Goal: Transaction & Acquisition: Purchase product/service

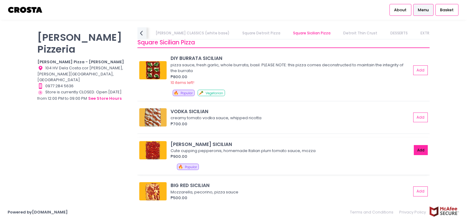
click at [417, 150] on button "Add" at bounding box center [421, 150] width 14 height 10
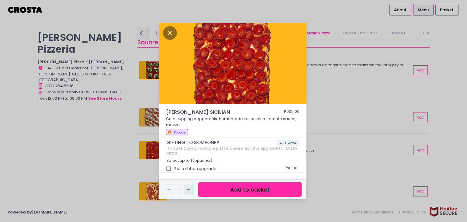
click at [189, 189] on rect "button" at bounding box center [188, 189] width 3 height 0
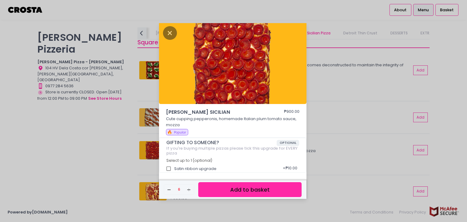
click at [245, 189] on button "Add to basket" at bounding box center [249, 189] width 103 height 15
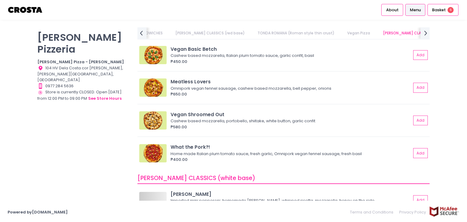
scroll to position [426, 0]
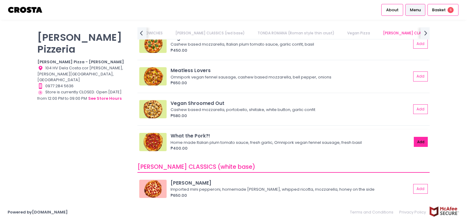
click at [414, 142] on button "Add" at bounding box center [421, 142] width 14 height 10
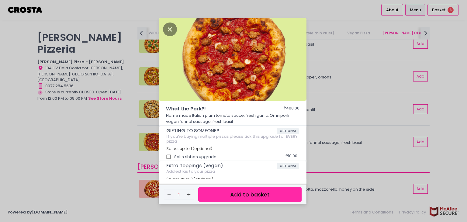
click at [247, 194] on button "Add to basket" at bounding box center [249, 194] width 103 height 15
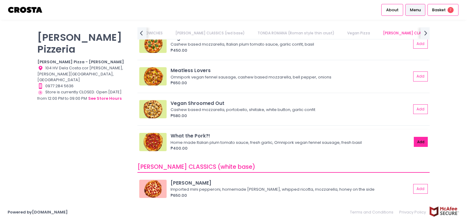
click at [416, 140] on button "Add" at bounding box center [421, 142] width 14 height 10
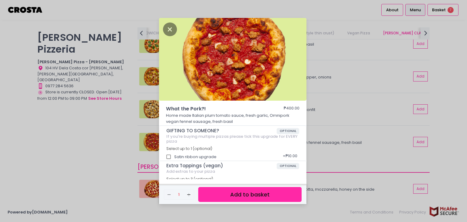
click at [243, 195] on button "Add to basket" at bounding box center [249, 194] width 103 height 15
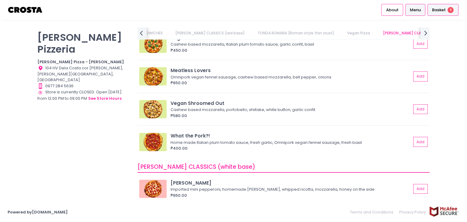
click at [443, 11] on span "Basket" at bounding box center [439, 10] width 14 height 6
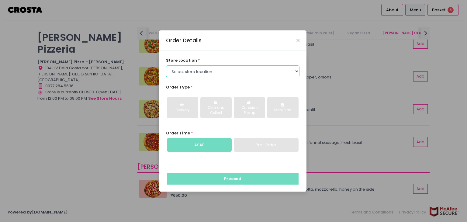
drag, startPoint x: 296, startPoint y: 75, endPoint x: 295, endPoint y: 60, distance: 15.2
click at [296, 75] on select "Select store location [PERSON_NAME] Pizza - [PERSON_NAME] Pizza - [GEOGRAPHIC_D…" at bounding box center [233, 71] width 134 height 12
select select "5fabb2e53664a8677beaeb89"
click at [166, 65] on select "Select store location [PERSON_NAME] Pizza - [PERSON_NAME] Pizza - [GEOGRAPHIC_D…" at bounding box center [233, 71] width 134 height 12
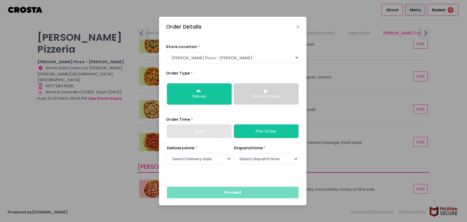
click at [261, 100] on button "Click and Collect" at bounding box center [266, 93] width 65 height 21
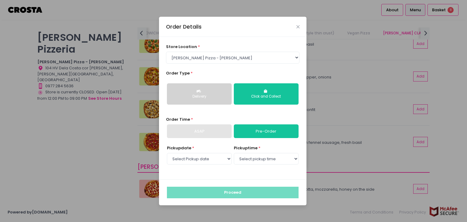
click at [203, 99] on button "Delivery" at bounding box center [199, 93] width 65 height 21
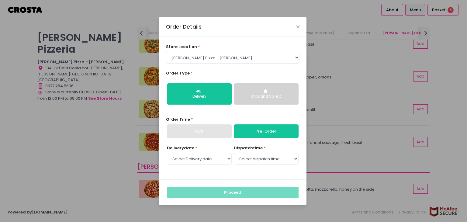
drag, startPoint x: 201, startPoint y: 133, endPoint x: 227, endPoint y: 134, distance: 26.8
click at [201, 133] on div "ASAP" at bounding box center [199, 131] width 65 height 14
click at [222, 159] on select "Select Delivery date [DATE] [DATE] [DATE] [DATE] [DATE] [DATE]" at bounding box center [199, 159] width 65 height 12
click at [264, 117] on div "Order Time * ASAP Pre-Order" at bounding box center [233, 127] width 134 height 22
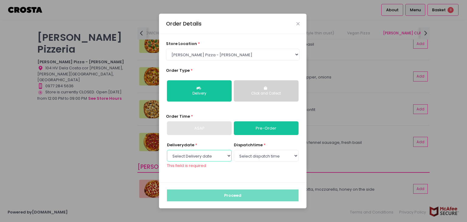
click at [227, 156] on select "Select Delivery date [DATE] [DATE] [DATE] [DATE] [DATE] [DATE]" at bounding box center [199, 156] width 65 height 12
click at [167, 150] on select "Select Delivery date [DATE] [DATE] [DATE] [DATE] [DATE] [DATE]" at bounding box center [199, 156] width 65 height 12
click at [291, 159] on select "Select dispatch time" at bounding box center [266, 156] width 65 height 12
click at [234, 150] on select "Select dispatch time" at bounding box center [266, 156] width 65 height 12
click at [229, 155] on select "Select Delivery date [DATE] [DATE] [DATE] [DATE] [DATE] [DATE]" at bounding box center [199, 156] width 65 height 12
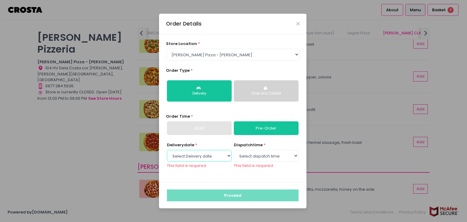
select select "[DATE]"
click at [167, 153] on select "Select Delivery date [DATE] [DATE] [DATE] [DATE] [DATE] [DATE]" at bounding box center [199, 156] width 65 height 12
click at [226, 174] on div "Delivery date * Select Delivery date [DATE] [DATE] [DATE] [DATE] [DATE] [DATE] …" at bounding box center [233, 158] width 134 height 33
click at [291, 156] on select "Select dispatch time 12:00 PM - 12:30 PM 12:30 PM - 01:00 PM 01:00 PM - 01:30 P…" at bounding box center [266, 156] width 65 height 12
select select "12:00"
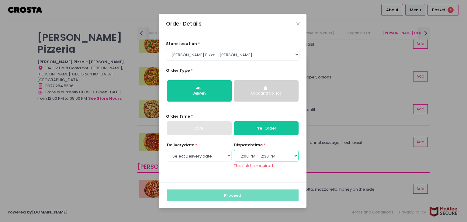
click at [234, 153] on select "Select dispatch time 12:00 PM - 12:30 PM 12:30 PM - 01:00 PM 01:00 PM - 01:30 P…" at bounding box center [266, 156] width 65 height 12
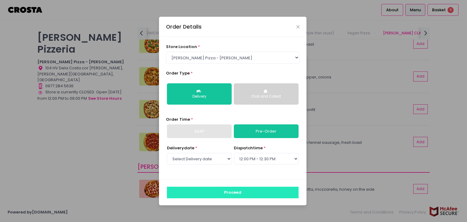
click at [239, 194] on button "Proceed" at bounding box center [233, 193] width 132 height 12
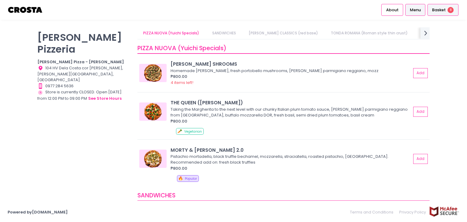
click at [442, 10] on span "Basket" at bounding box center [439, 10] width 14 height 6
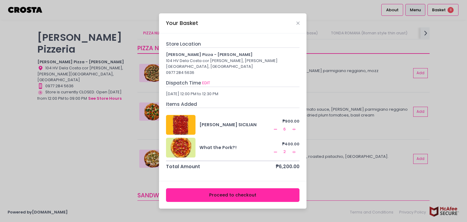
click at [276, 150] on icon "Remove Created with Sketch." at bounding box center [275, 152] width 5 height 5
click at [297, 25] on icon "Close" at bounding box center [297, 23] width 3 height 5
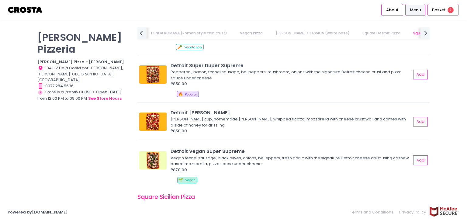
scroll to position [729, 0]
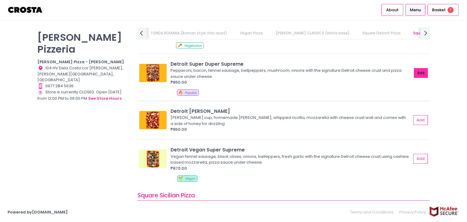
click at [415, 72] on button "Add" at bounding box center [421, 73] width 14 height 10
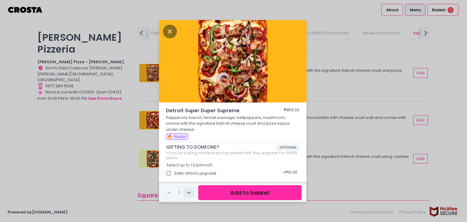
click at [189, 194] on icon "Add Created with Sketch." at bounding box center [188, 192] width 5 height 5
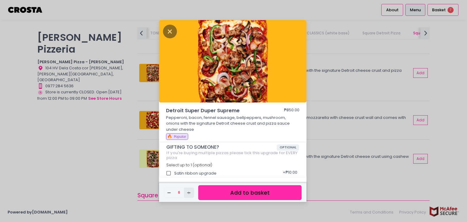
click at [189, 194] on icon "Add Created with Sketch." at bounding box center [188, 192] width 5 height 5
click at [169, 194] on icon "Remove Created with Sketch." at bounding box center [169, 192] width 5 height 5
click at [243, 195] on button "Add to basket" at bounding box center [249, 192] width 103 height 15
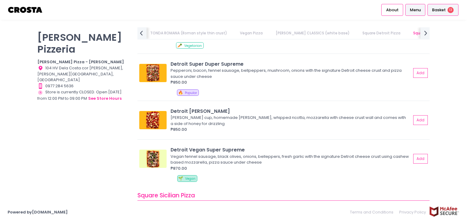
click at [443, 12] on span "Basket" at bounding box center [439, 10] width 14 height 6
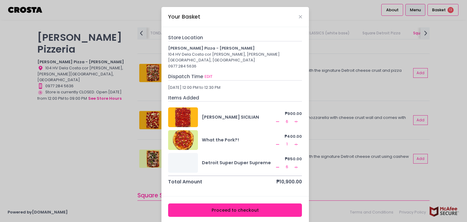
scroll to position [1, 0]
click at [299, 17] on icon "Close" at bounding box center [300, 17] width 3 height 5
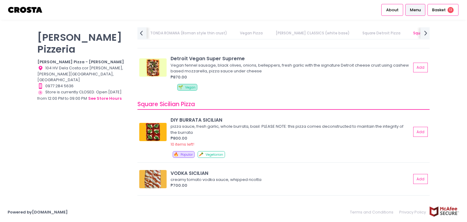
scroll to position [790, 0]
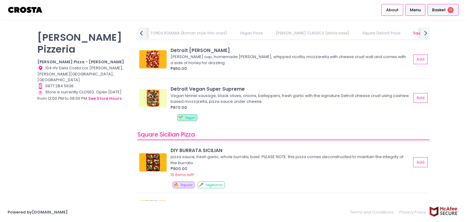
click at [445, 10] on span "Basket" at bounding box center [439, 10] width 14 height 6
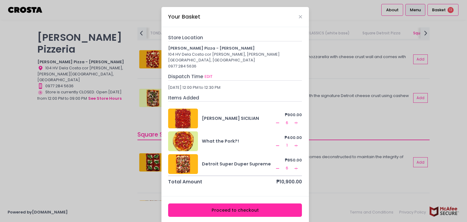
click at [294, 166] on icon "Add Created with Sketch." at bounding box center [296, 168] width 5 height 5
click at [275, 166] on icon "Remove Created with Sketch." at bounding box center [277, 168] width 5 height 5
click at [294, 143] on icon "Add Created with Sketch." at bounding box center [296, 145] width 5 height 5
click at [275, 143] on icon "Remove Created with Sketch." at bounding box center [277, 145] width 5 height 5
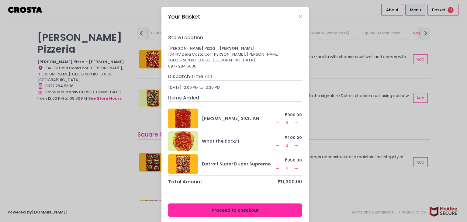
click at [294, 143] on icon "Add Created with Sketch." at bounding box center [296, 145] width 5 height 5
click at [275, 143] on icon "Remove Created with Sketch." at bounding box center [277, 145] width 5 height 5
click at [295, 145] on rect at bounding box center [296, 145] width 3 height 0
click at [296, 144] on rect at bounding box center [296, 145] width 0 height 3
click at [299, 17] on icon "Close" at bounding box center [300, 17] width 3 height 5
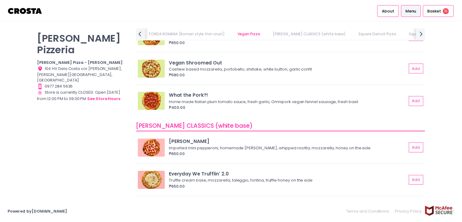
scroll to position [456, 0]
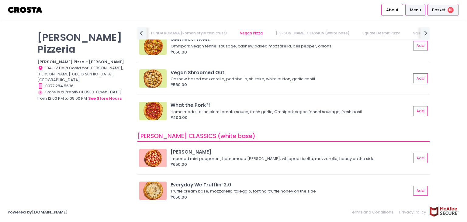
click at [441, 11] on span "Basket" at bounding box center [439, 10] width 14 height 6
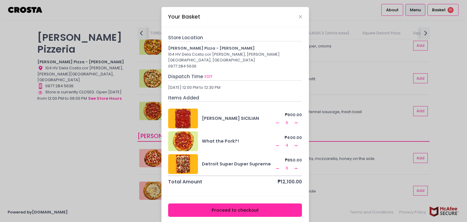
click at [245, 203] on button "Proceed to checkout" at bounding box center [235, 210] width 134 height 14
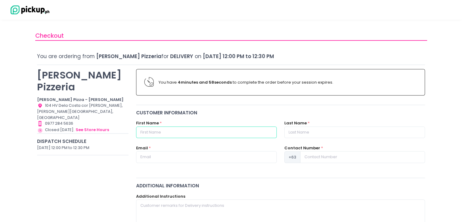
click at [218, 134] on input "text" at bounding box center [206, 132] width 141 height 12
type input "[PERSON_NAME]"
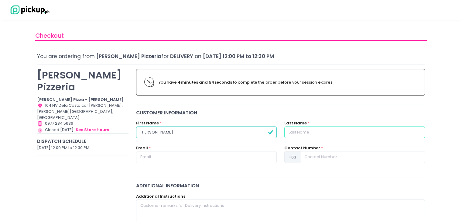
click at [312, 131] on input "text" at bounding box center [354, 132] width 141 height 12
type input "Alidon"
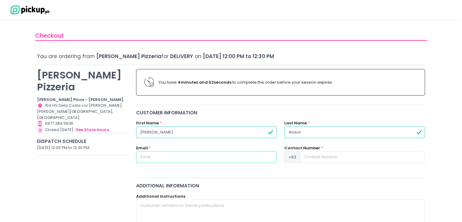
click at [234, 158] on input "text" at bounding box center [206, 157] width 141 height 12
type input "[EMAIL_ADDRESS][DOMAIN_NAME]"
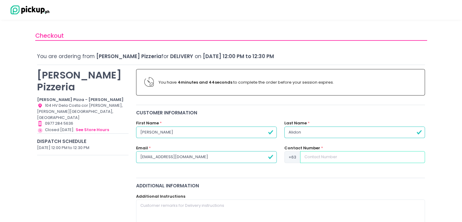
click at [344, 155] on input at bounding box center [362, 157] width 125 height 12
type input "9178264269"
click at [298, 171] on div "Customer Information First Name * [PERSON_NAME] Last Name * [PERSON_NAME] Email…" at bounding box center [280, 141] width 297 height 65
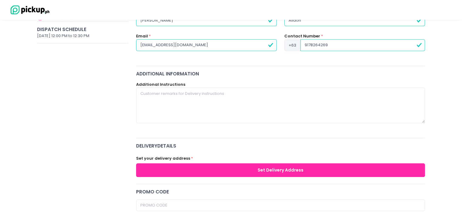
scroll to position [122, 0]
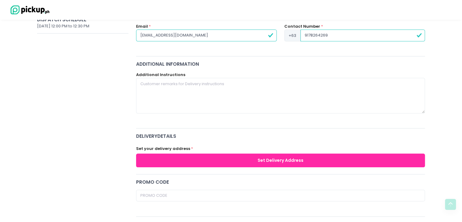
click at [282, 160] on button "Set Delivery Address" at bounding box center [280, 160] width 289 height 14
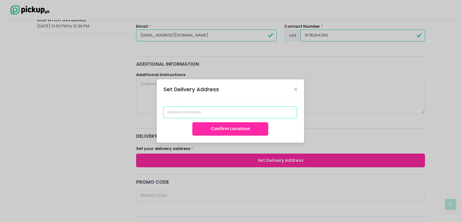
click at [222, 111] on input at bounding box center [231, 112] width 134 height 12
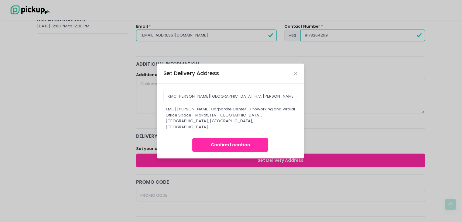
click at [235, 141] on button "Confirm Location" at bounding box center [230, 145] width 76 height 14
type input "KMC | [PERSON_NAME] Corporate Center - Proworking and Virtual Office Space - Ma…"
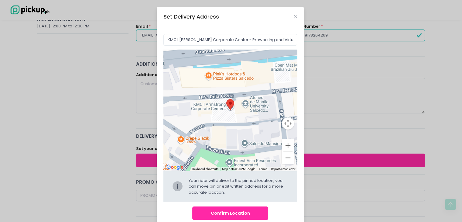
click at [226, 211] on button "Confirm Location" at bounding box center [230, 213] width 76 height 14
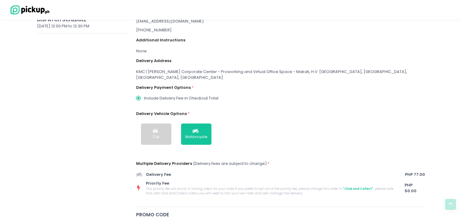
click at [153, 134] on div "Car" at bounding box center [156, 137] width 7 height 6
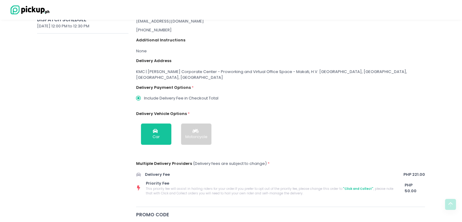
click at [198, 134] on div "Motorcycle" at bounding box center [196, 137] width 22 height 6
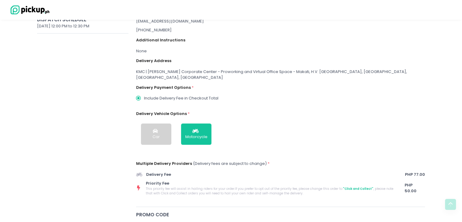
click at [156, 134] on div "Car" at bounding box center [156, 137] width 7 height 6
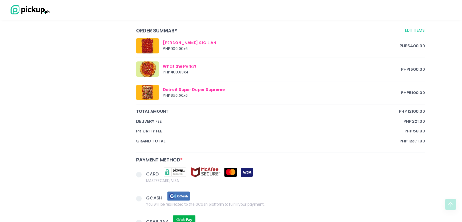
scroll to position [424, 0]
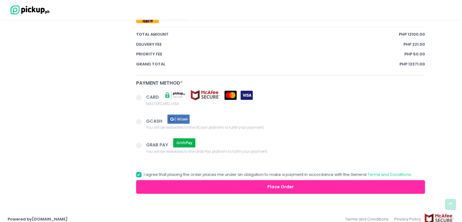
click at [140, 95] on span at bounding box center [138, 97] width 5 height 5
click at [144, 95] on input "CARD MASTERCARD, VISA" at bounding box center [146, 97] width 4 height 4
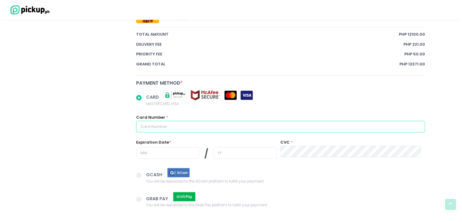
click at [193, 121] on input "text" at bounding box center [280, 127] width 289 height 12
radio input "true"
type input "5"
radio input "true"
type input "54"
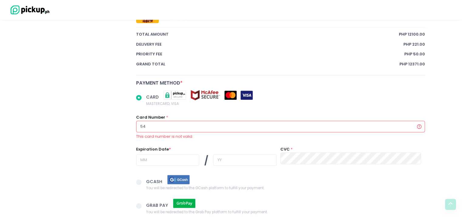
radio input "true"
type input "545"
radio input "true"
type input "5455"
radio input "true"
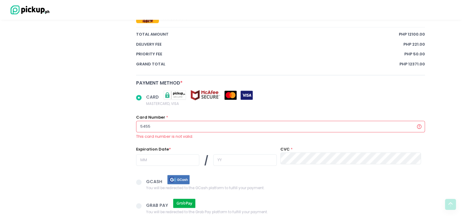
type input "54551"
radio input "true"
type input "545512"
radio input "true"
type input "5455122"
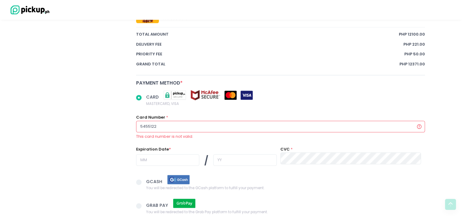
radio input "true"
type input "54551228"
radio input "true"
type input "545512280"
radio input "true"
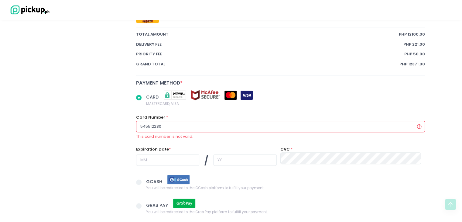
type input "5455122806"
radio input "true"
type input "54551228064"
radio input "true"
type input "545512280643"
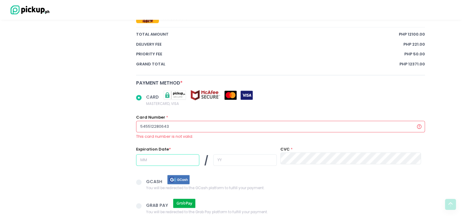
click at [177, 154] on input "text" at bounding box center [167, 160] width 63 height 12
radio input "true"
type input "0"
radio input "true"
type input "06"
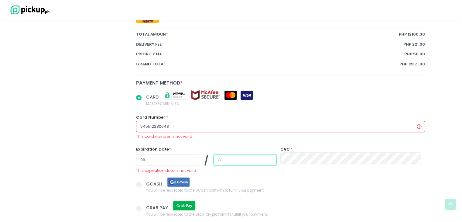
click at [233, 156] on input "text" at bounding box center [244, 160] width 63 height 12
radio input "true"
type input "2"
radio input "true"
type input "27"
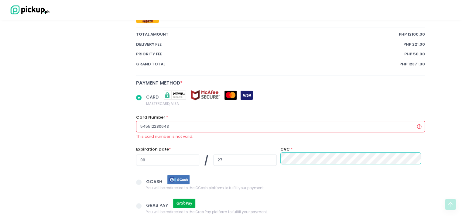
radio input "true"
click at [321, 183] on span "GCASH You will be redirected to the GCash platform to fulfill your payment." at bounding box center [285, 182] width 279 height 17
click at [148, 183] on input "GCASH You will be redirected to the GCash platform to fulfill your payment." at bounding box center [146, 181] width 4 height 4
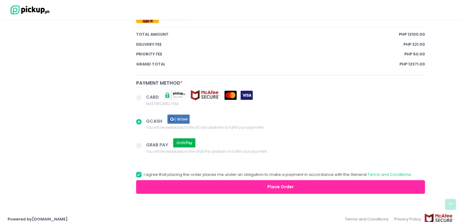
click at [282, 180] on button "Place Order" at bounding box center [280, 187] width 289 height 14
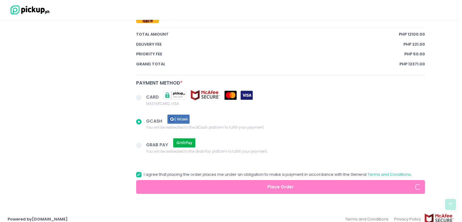
radio input "true"
click at [140, 95] on span at bounding box center [138, 97] width 5 height 5
click at [144, 95] on input "CARD MASTERCARD, VISA" at bounding box center [146, 97] width 4 height 4
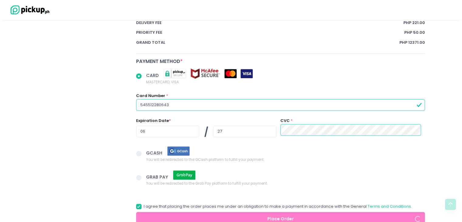
scroll to position [447, 0]
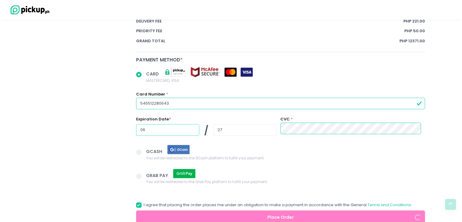
click at [173, 126] on input "06" at bounding box center [167, 130] width 63 height 12
radio input "true"
type input "0"
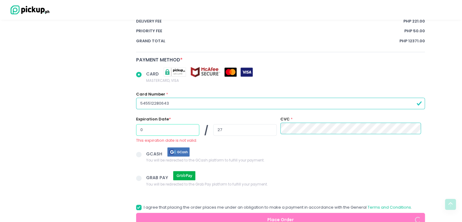
radio input "true"
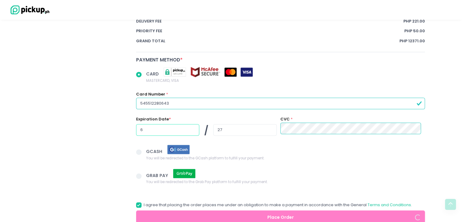
type input "6"
click at [297, 157] on div "GCASH You will be redirected to the GCash platform to fulfill your payment." at bounding box center [280, 157] width 297 height 24
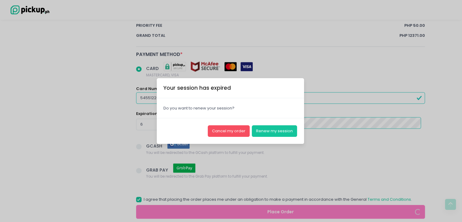
scroll to position [417, 0]
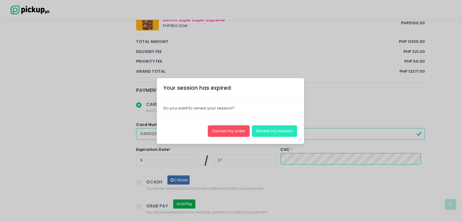
click at [273, 130] on button "Renew my session" at bounding box center [274, 131] width 45 height 12
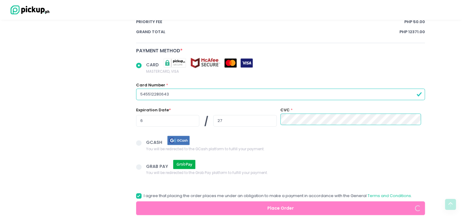
radio input "true"
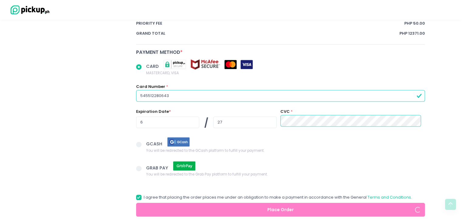
scroll to position [478, 0]
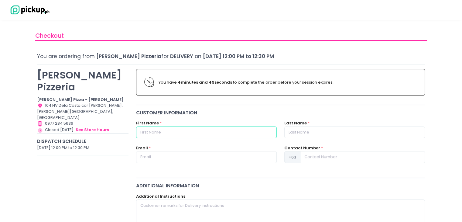
click at [188, 130] on input "text" at bounding box center [206, 132] width 141 height 12
type input "Hanz"
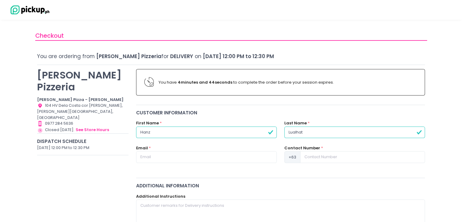
type input "Lualhati"
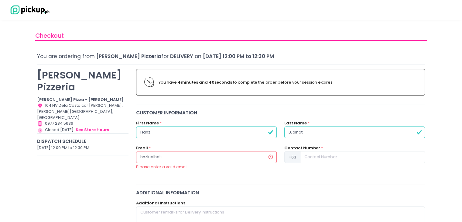
type input "[EMAIL_ADDRESS][DOMAIN_NAME]"
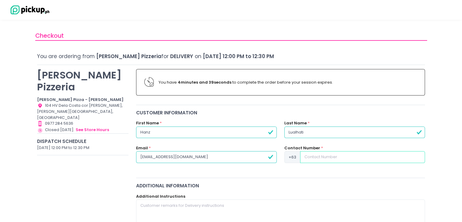
click at [322, 157] on input at bounding box center [362, 157] width 125 height 12
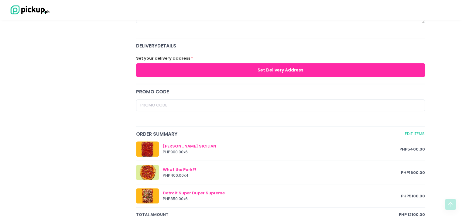
scroll to position [213, 0]
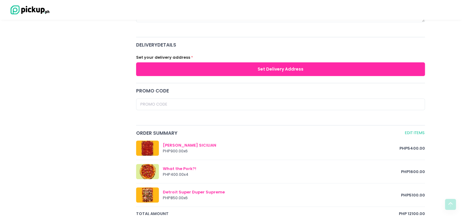
type input "09178264269"
click at [286, 69] on button "Set Delivery Address" at bounding box center [280, 69] width 289 height 14
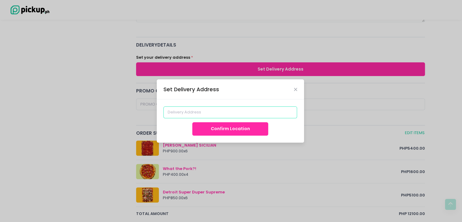
click at [249, 113] on input at bounding box center [231, 112] width 134 height 12
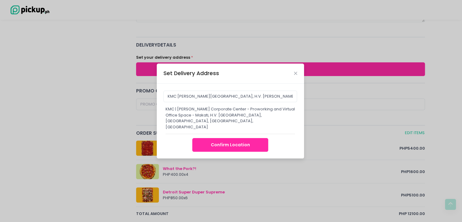
click at [230, 144] on button "Confirm Location" at bounding box center [230, 145] width 76 height 14
type input "KMC | [PERSON_NAME] Corporate Center - Proworking and Virtual Office Space - Ma…"
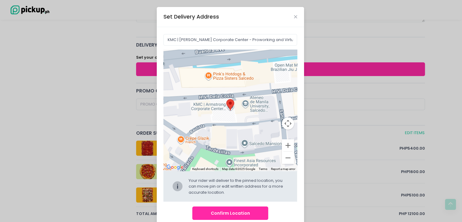
click at [232, 215] on button "Confirm Location" at bounding box center [230, 213] width 76 height 14
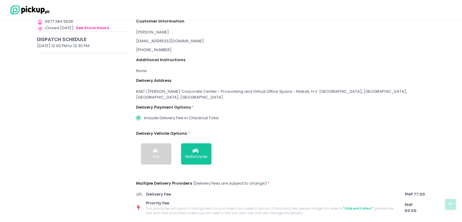
scroll to position [147, 0]
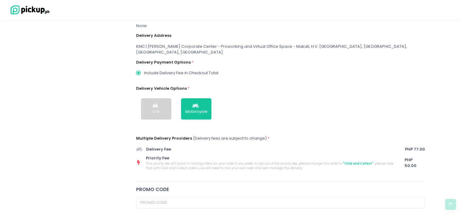
click at [160, 104] on button "Car" at bounding box center [156, 108] width 30 height 21
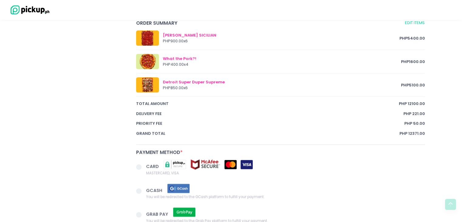
scroll to position [420, 0]
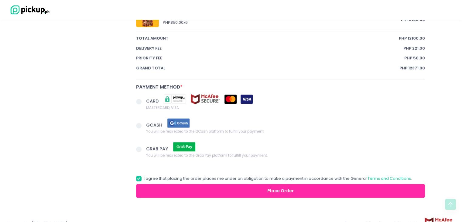
click at [139, 99] on span at bounding box center [138, 101] width 5 height 5
click at [144, 98] on input "CARD MASTERCARD, VISA" at bounding box center [146, 100] width 4 height 4
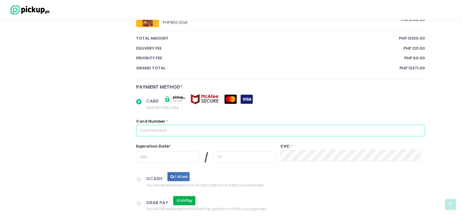
click at [220, 126] on input "text" at bounding box center [280, 131] width 289 height 12
radio input "true"
type input "5"
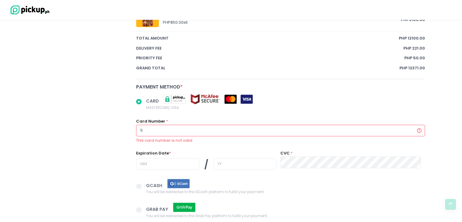
radio input "true"
type input "54"
radio input "true"
type input "545"
radio input "true"
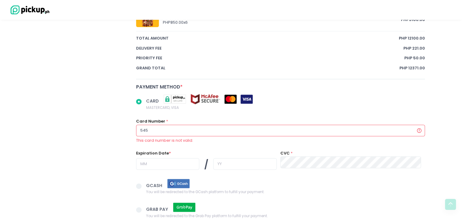
type input "5455"
radio input "true"
type input "54551"
radio input "true"
type input "545512"
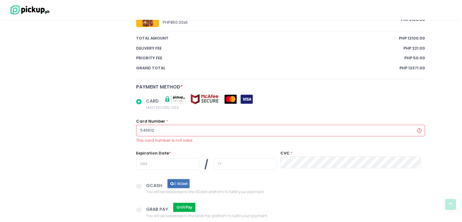
radio input "true"
type input "5455122"
radio input "true"
type input "54551228"
radio input "true"
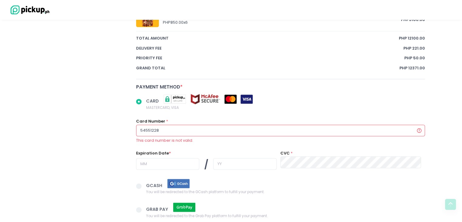
type input "5455122"
radio input "true"
type input "545512"
radio input "true"
type input "54551"
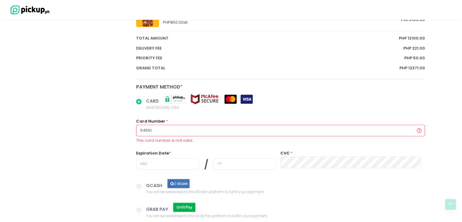
radio input "true"
type input "5455"
radio input "true"
type input "545"
radio input "true"
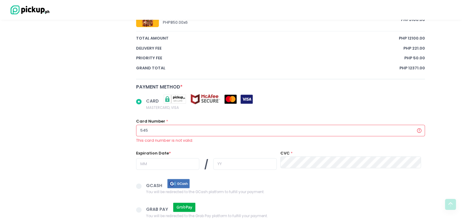
type input "54"
radio input "true"
type input "5"
radio input "true"
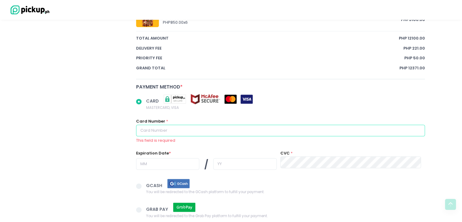
radio input "true"
type input "5"
radio input "true"
type input "54"
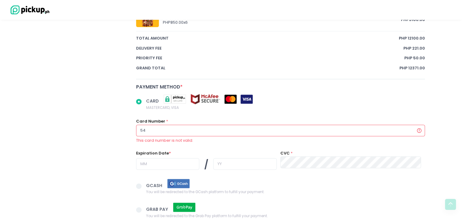
radio input "true"
type input "545"
radio input "true"
type input "5455"
radio input "true"
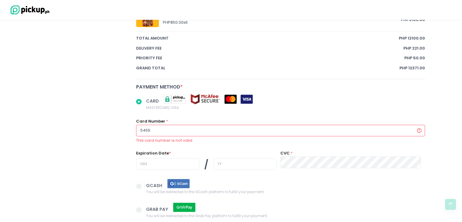
type input "54551"
radio input "true"
type input "545512"
radio input "true"
type input "5455122"
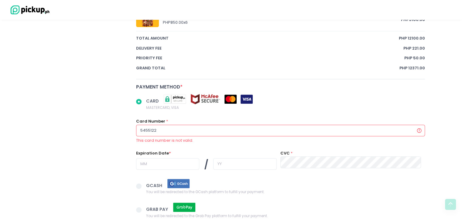
radio input "true"
type input "54551228"
radio input "true"
type input "545512280"
radio input "true"
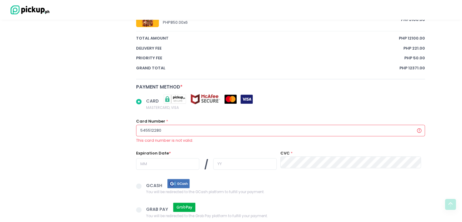
type input "5455122806"
radio input "true"
type input "54551228064"
radio input "true"
type input "545512280643"
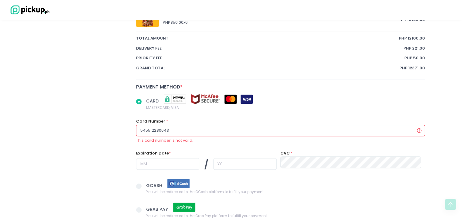
radio input "true"
type input "5455122806431"
radio input "true"
type input "54551228064319"
radio input "true"
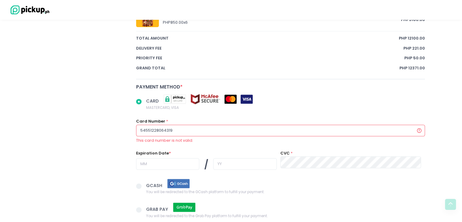
type input "545512280643193"
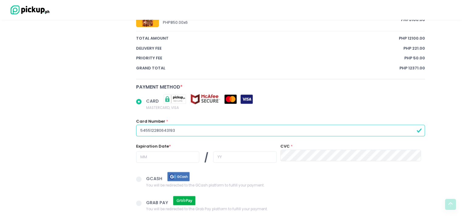
radio input "true"
type input "5455122806431939"
click at [157, 151] on input "text" at bounding box center [167, 157] width 63 height 12
radio input "true"
type input "0"
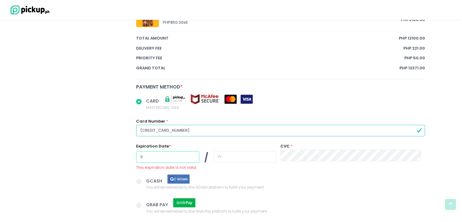
radio input "true"
type input "06"
radio input "true"
type input "2"
radio input "true"
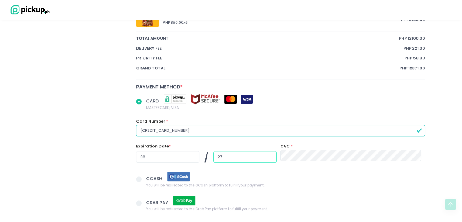
type input "27"
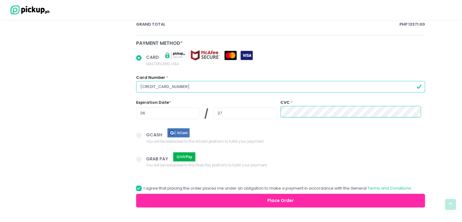
scroll to position [478, 0]
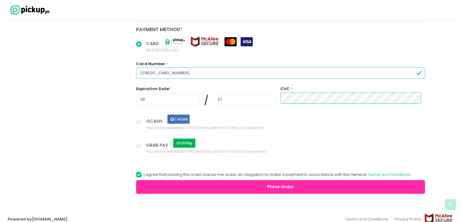
click at [281, 181] on button "Place Order" at bounding box center [280, 187] width 289 height 14
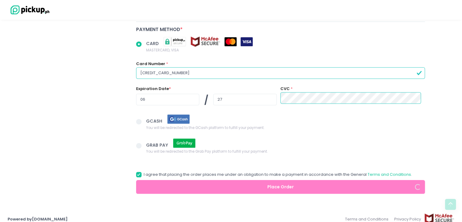
radio input "true"
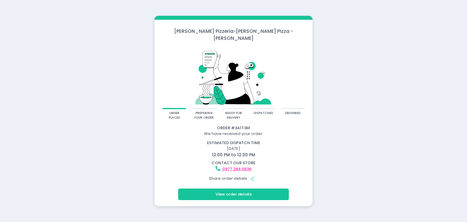
click at [240, 194] on button "View order details" at bounding box center [233, 194] width 111 height 12
